Goal: Task Accomplishment & Management: Complete application form

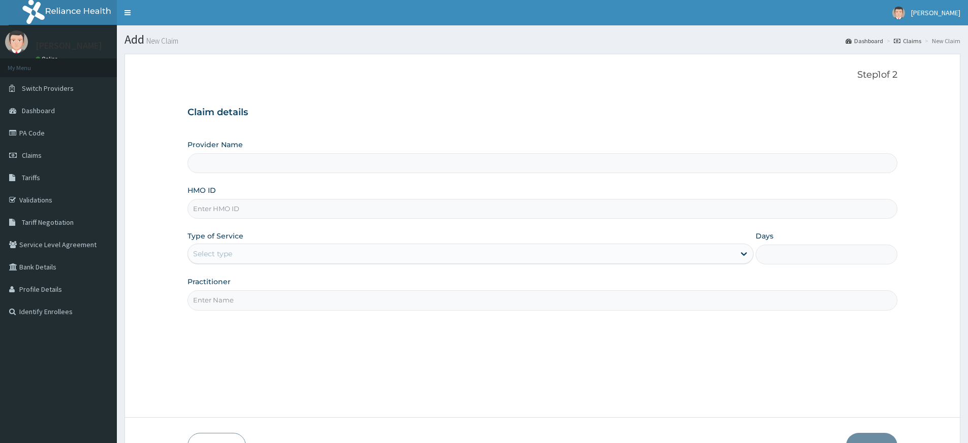
click at [262, 300] on input "Practitioner" at bounding box center [542, 301] width 710 height 20
type input "pure fitness africa"
click at [259, 243] on div "Type of Service Select type" at bounding box center [470, 248] width 566 height 34
click at [260, 249] on div "Select type" at bounding box center [461, 254] width 547 height 16
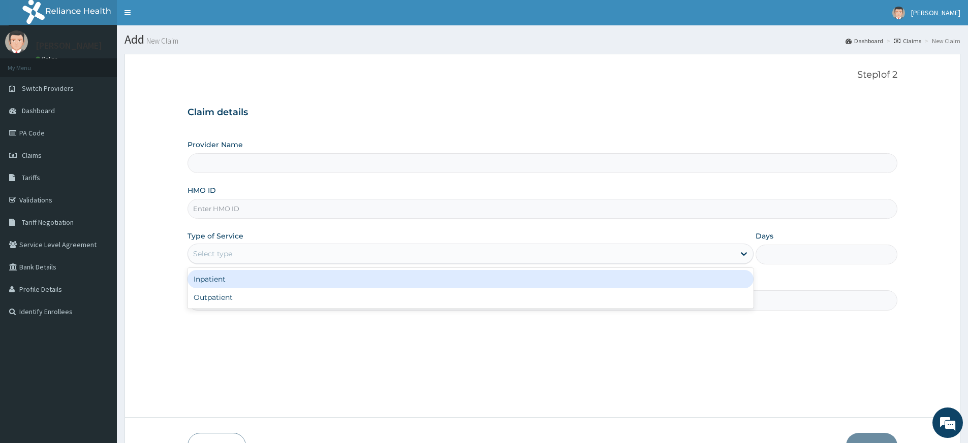
type input "Pure Fitness Africa | Lekki (fka Fitness Central)"
type input "1"
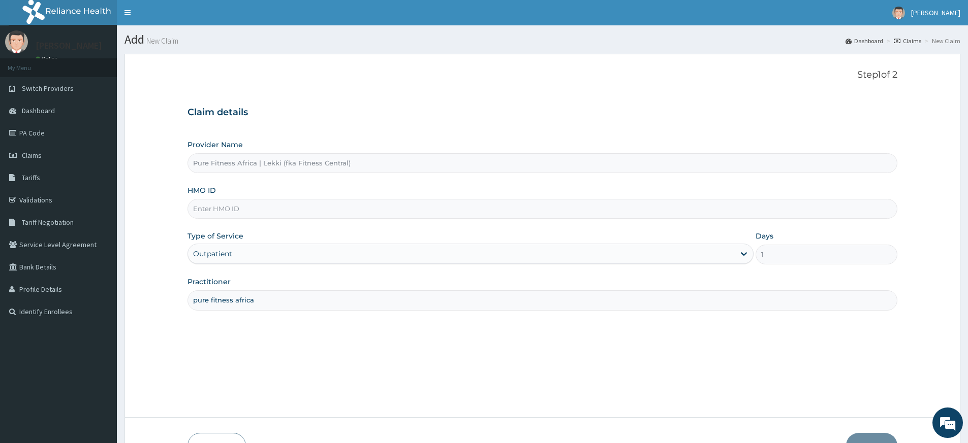
click at [247, 204] on input "HMO ID" at bounding box center [542, 209] width 710 height 20
type input "PGL/10010/A"
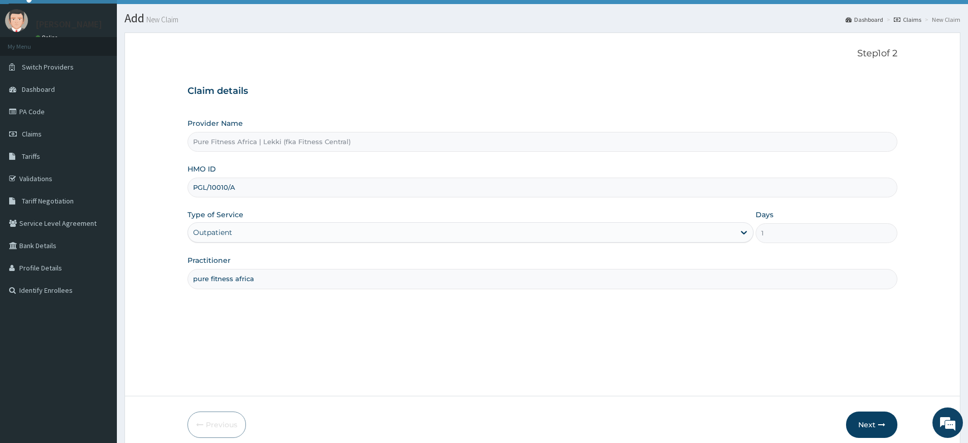
scroll to position [66, 0]
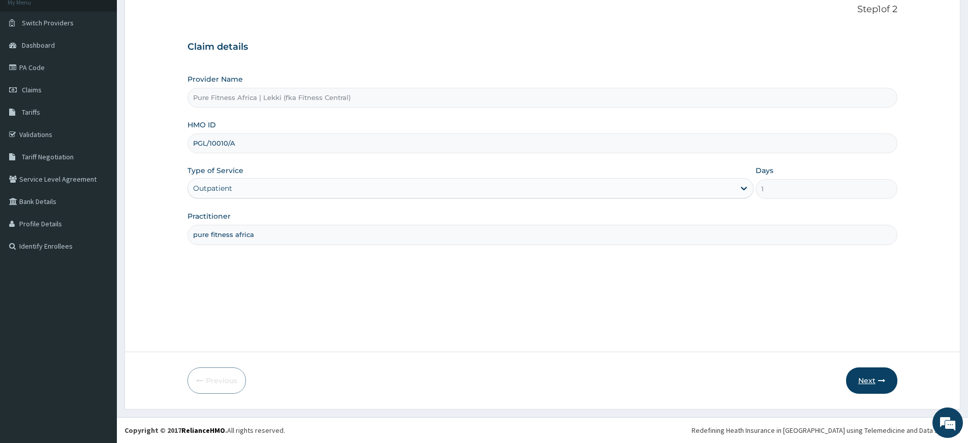
click at [866, 376] on button "Next" at bounding box center [871, 381] width 51 height 26
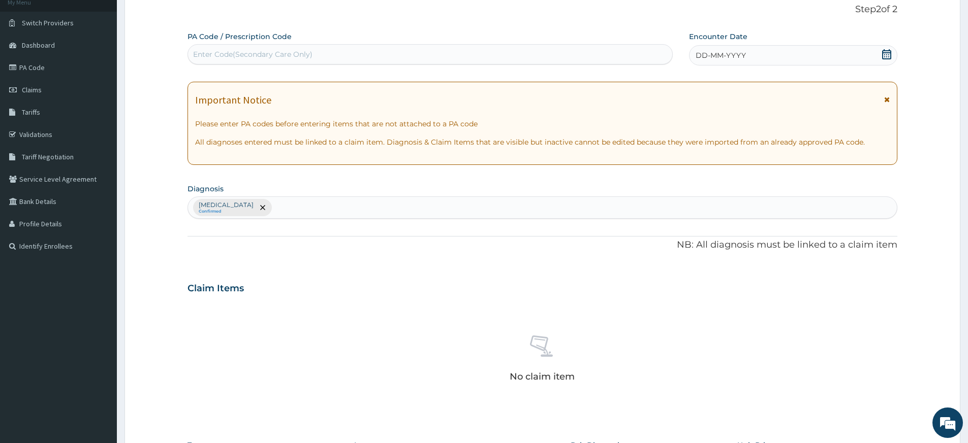
click at [740, 49] on div "DD-MM-YYYY" at bounding box center [793, 55] width 208 height 20
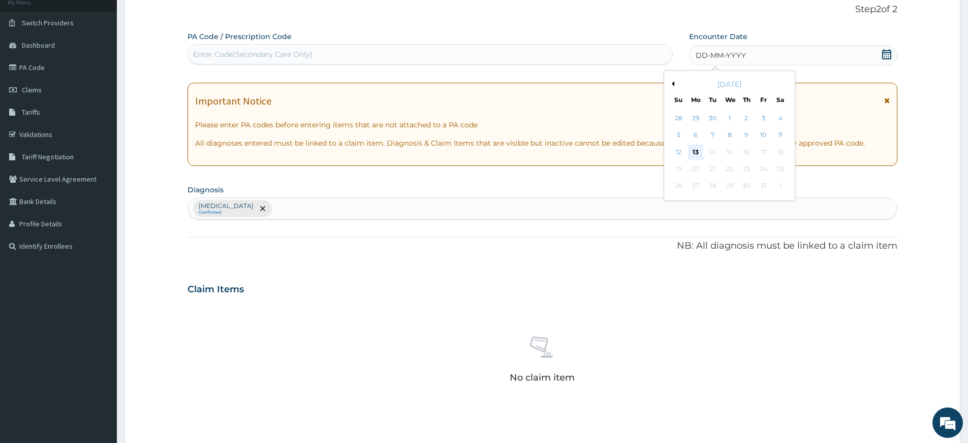
click at [692, 154] on div "13" at bounding box center [695, 152] width 15 height 15
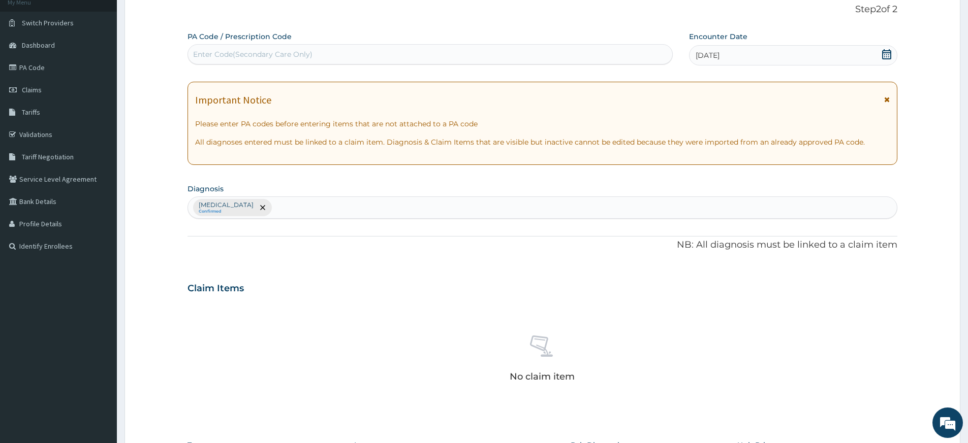
scroll to position [257, 0]
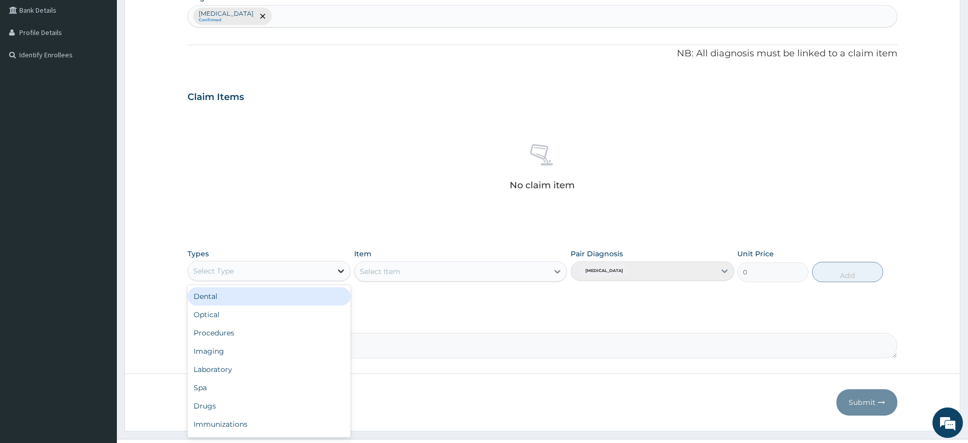
click at [340, 271] on icon at bounding box center [341, 271] width 10 height 10
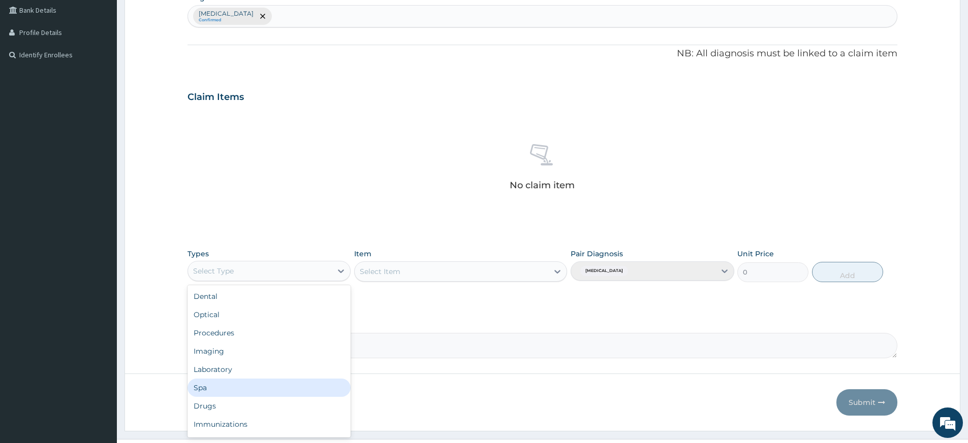
scroll to position [35, 0]
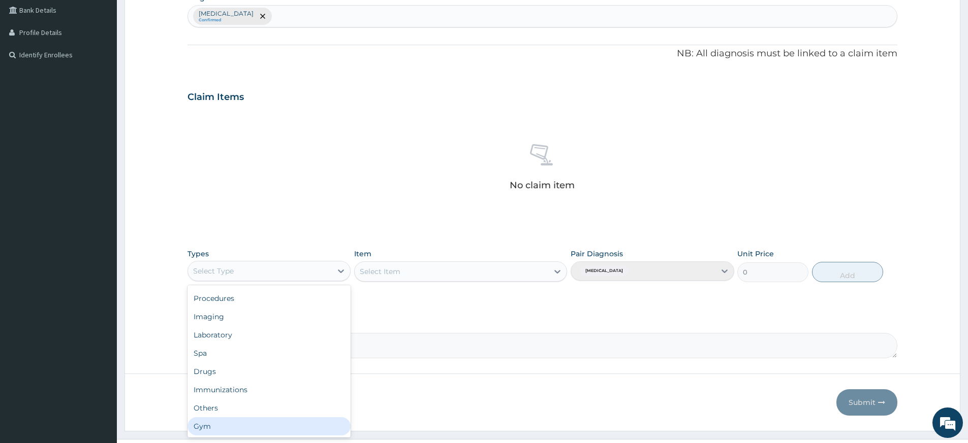
drag, startPoint x: 233, startPoint y: 423, endPoint x: 263, endPoint y: 394, distance: 41.3
click at [233, 423] on div "Gym" at bounding box center [268, 427] width 163 height 18
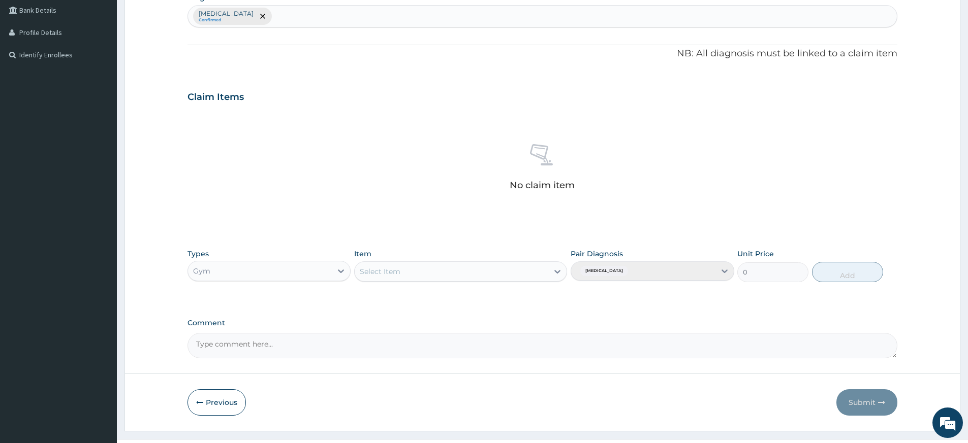
click at [547, 268] on div "Select Item" at bounding box center [452, 272] width 194 height 16
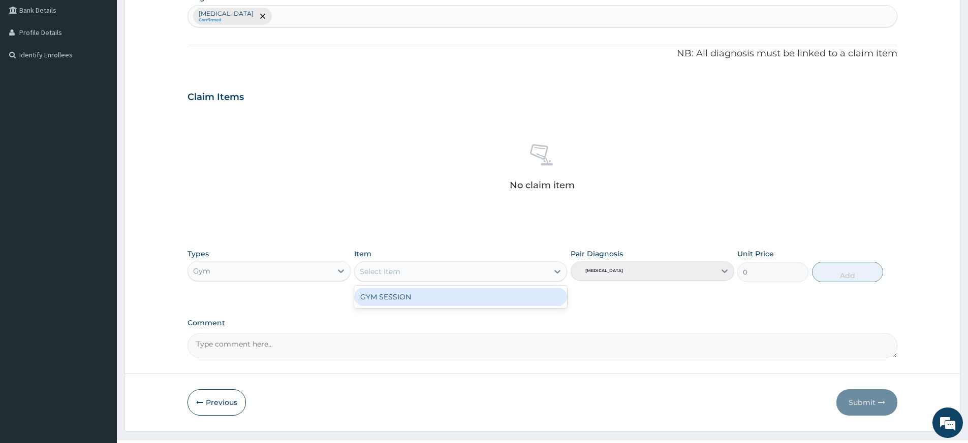
click at [540, 299] on div "GYM SESSION" at bounding box center [460, 297] width 213 height 18
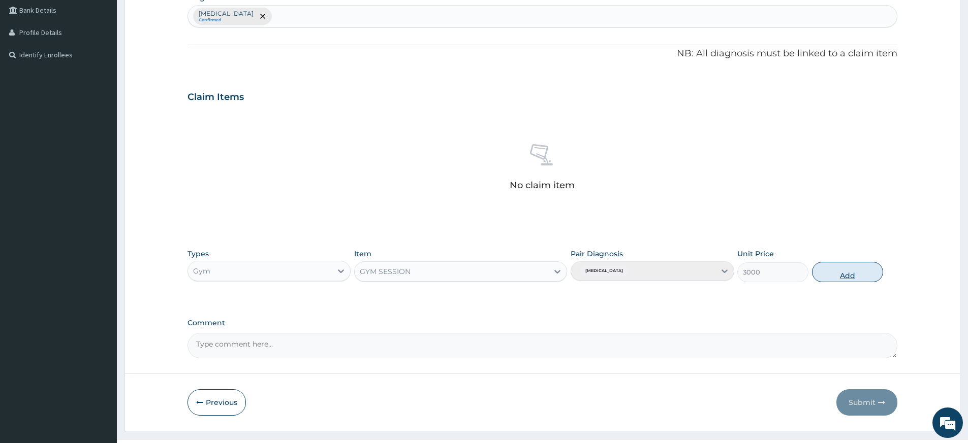
click at [830, 273] on button "Add" at bounding box center [847, 272] width 71 height 20
type input "0"
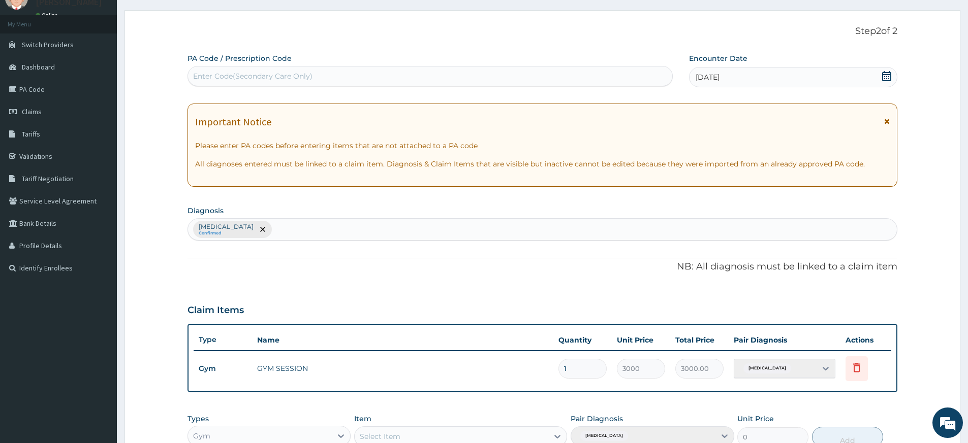
scroll to position [0, 0]
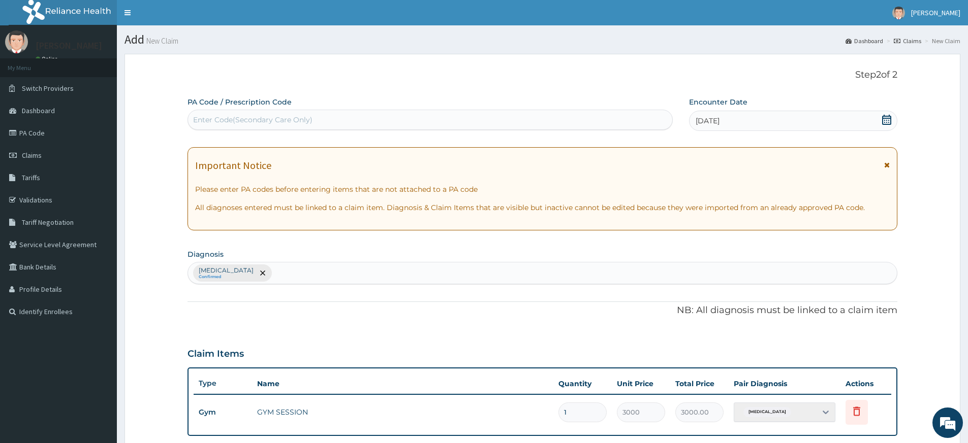
click at [494, 118] on div "Enter Code(Secondary Care Only)" at bounding box center [430, 120] width 484 height 16
type input "PA/13FF27"
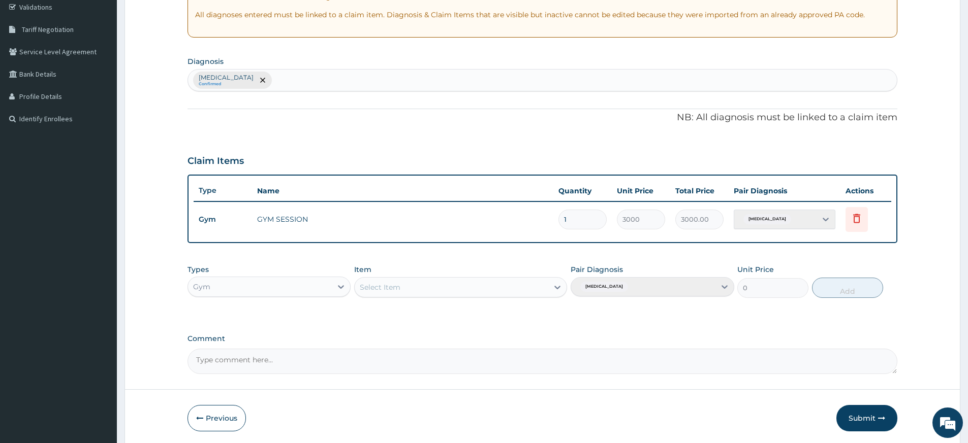
scroll to position [231, 0]
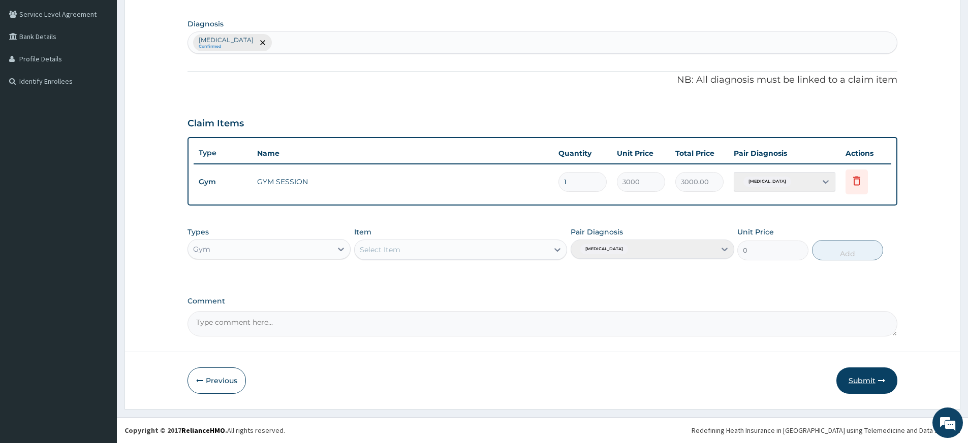
click at [855, 384] on button "Submit" at bounding box center [866, 381] width 61 height 26
